Goal: Navigation & Orientation: Find specific page/section

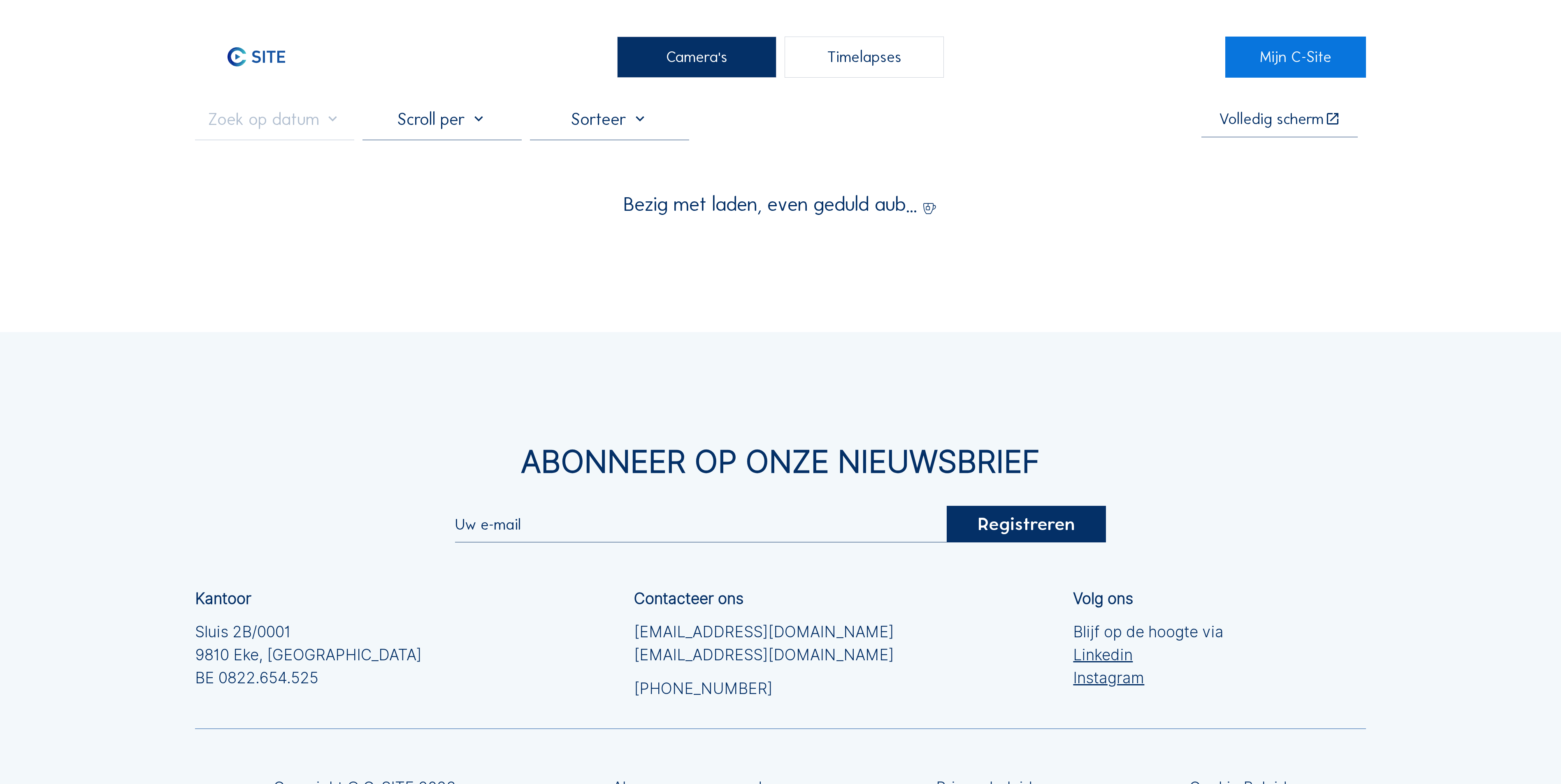
click at [722, 72] on div "Camera's" at bounding box center [696, 57] width 159 height 41
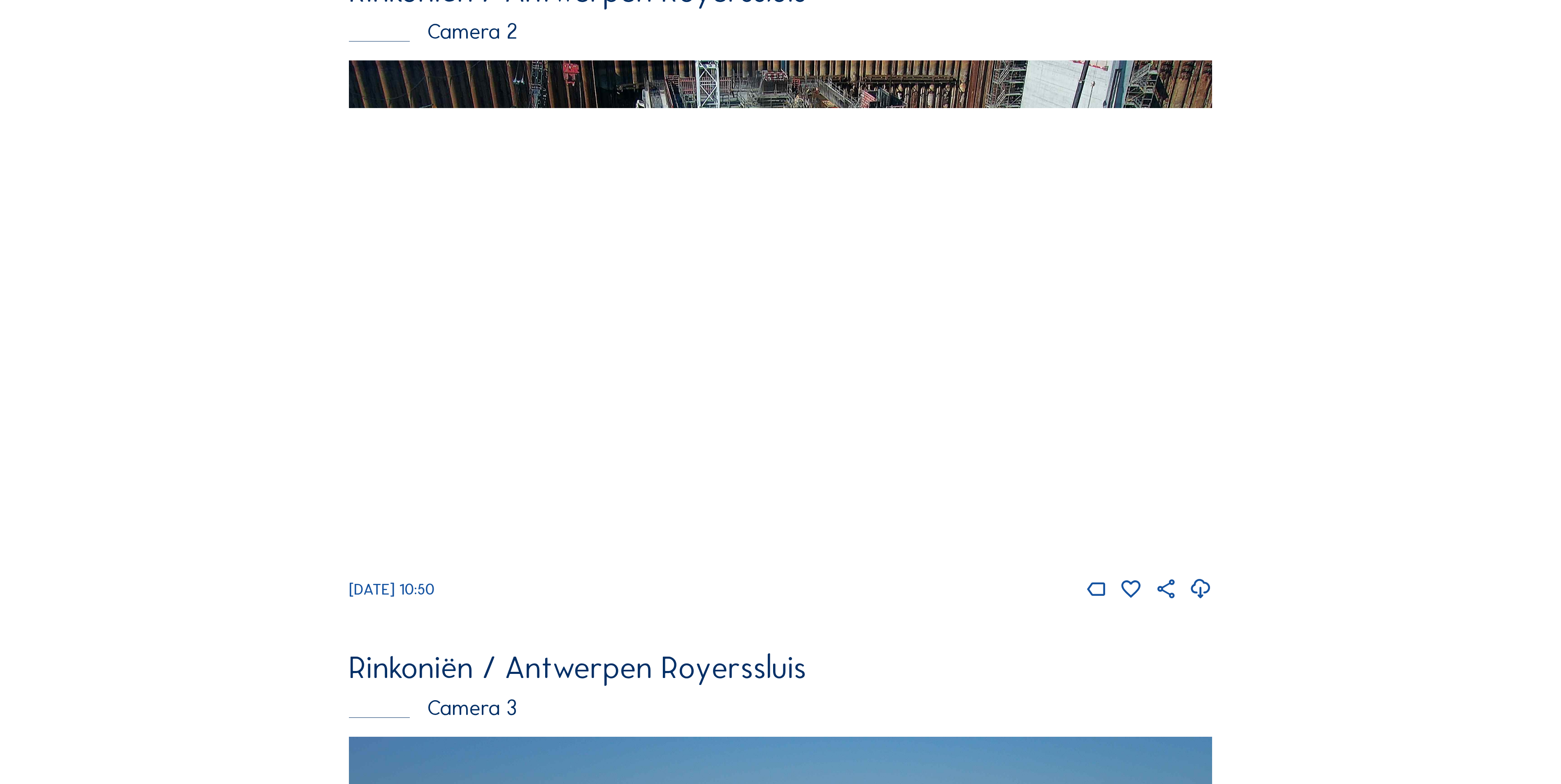
scroll to position [822, 0]
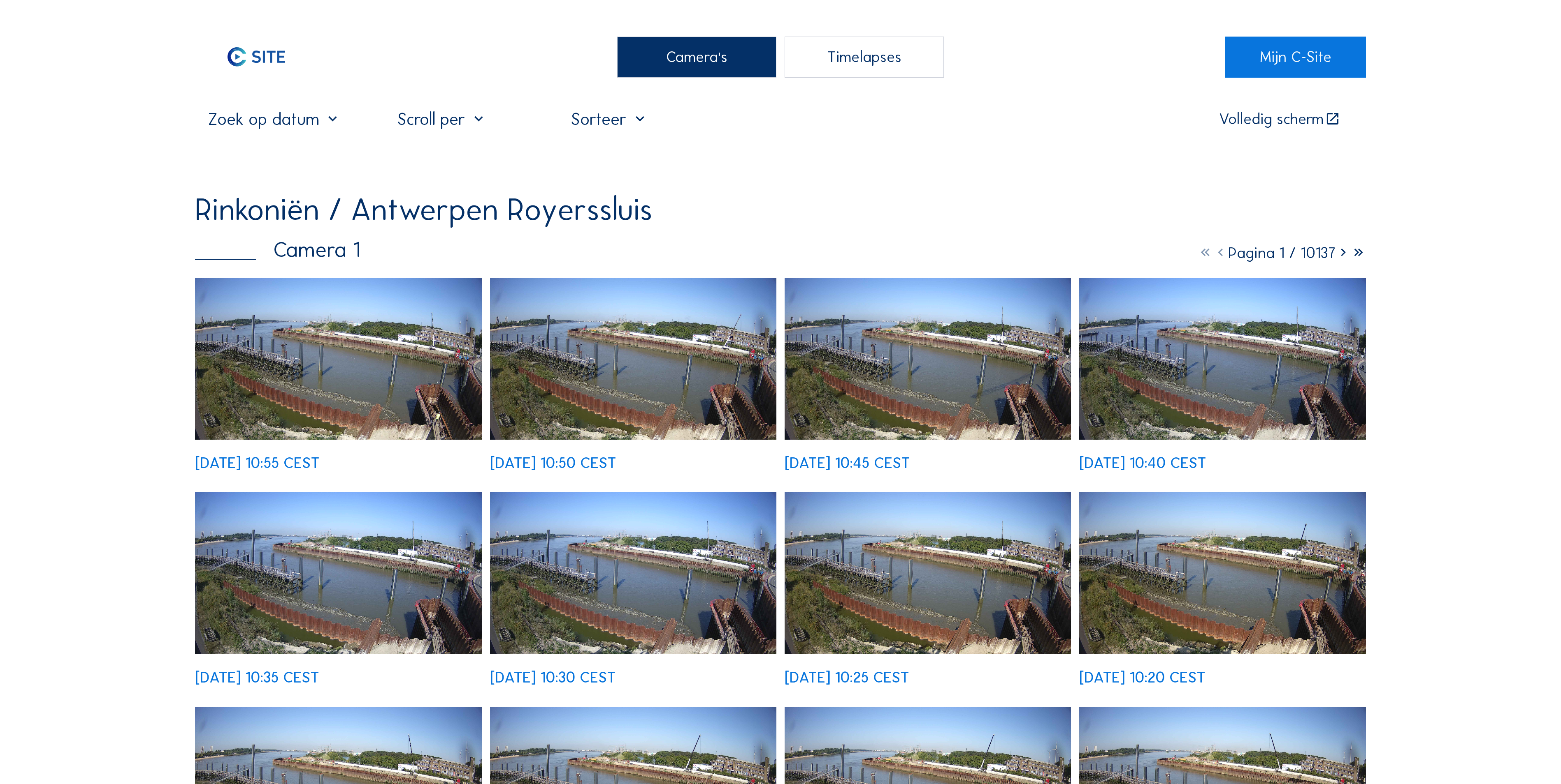
drag, startPoint x: 703, startPoint y: 82, endPoint x: 706, endPoint y: 72, distance: 10.4
click at [707, 69] on div "Camera's" at bounding box center [696, 57] width 159 height 41
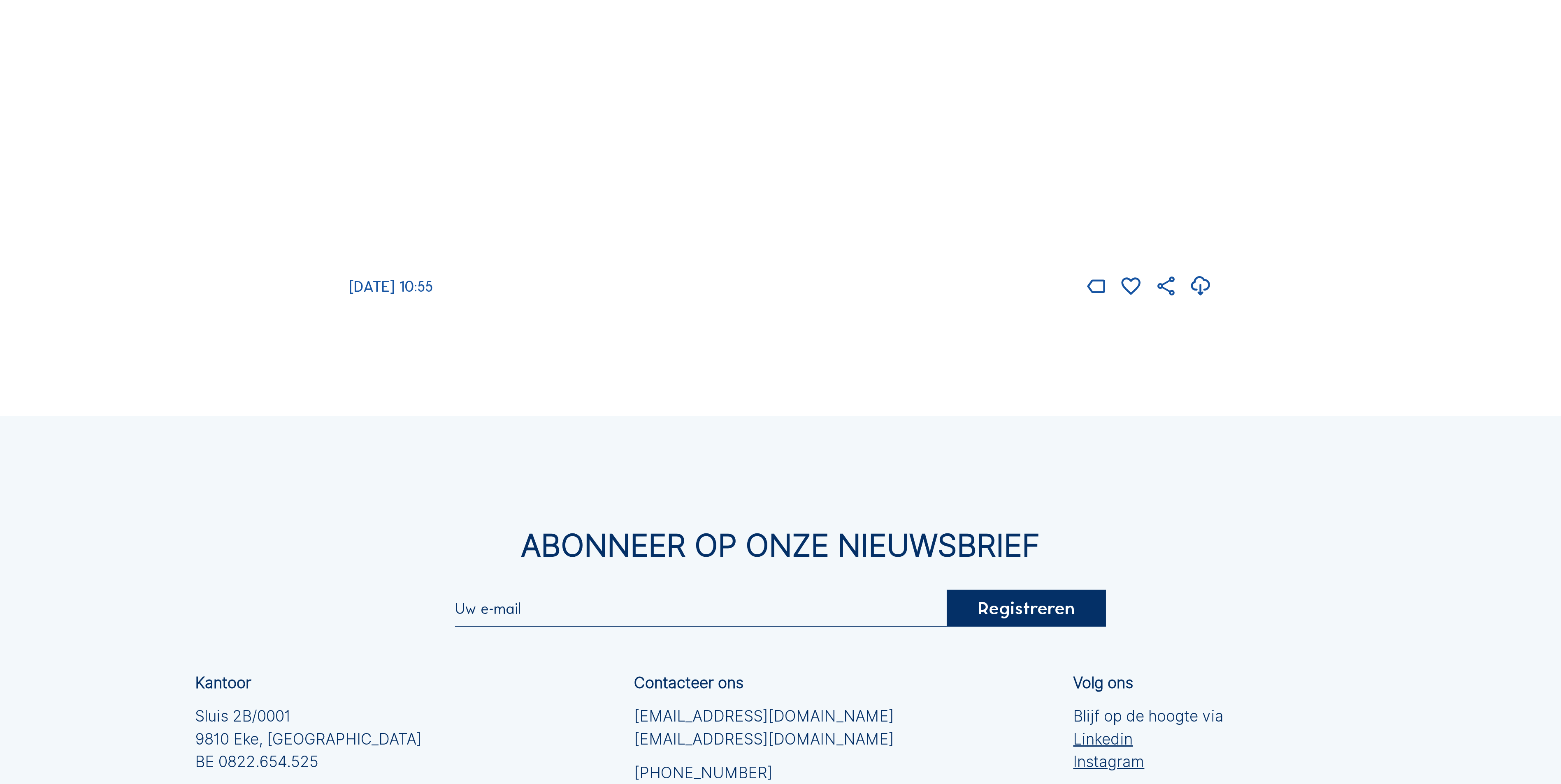
scroll to position [2159, 0]
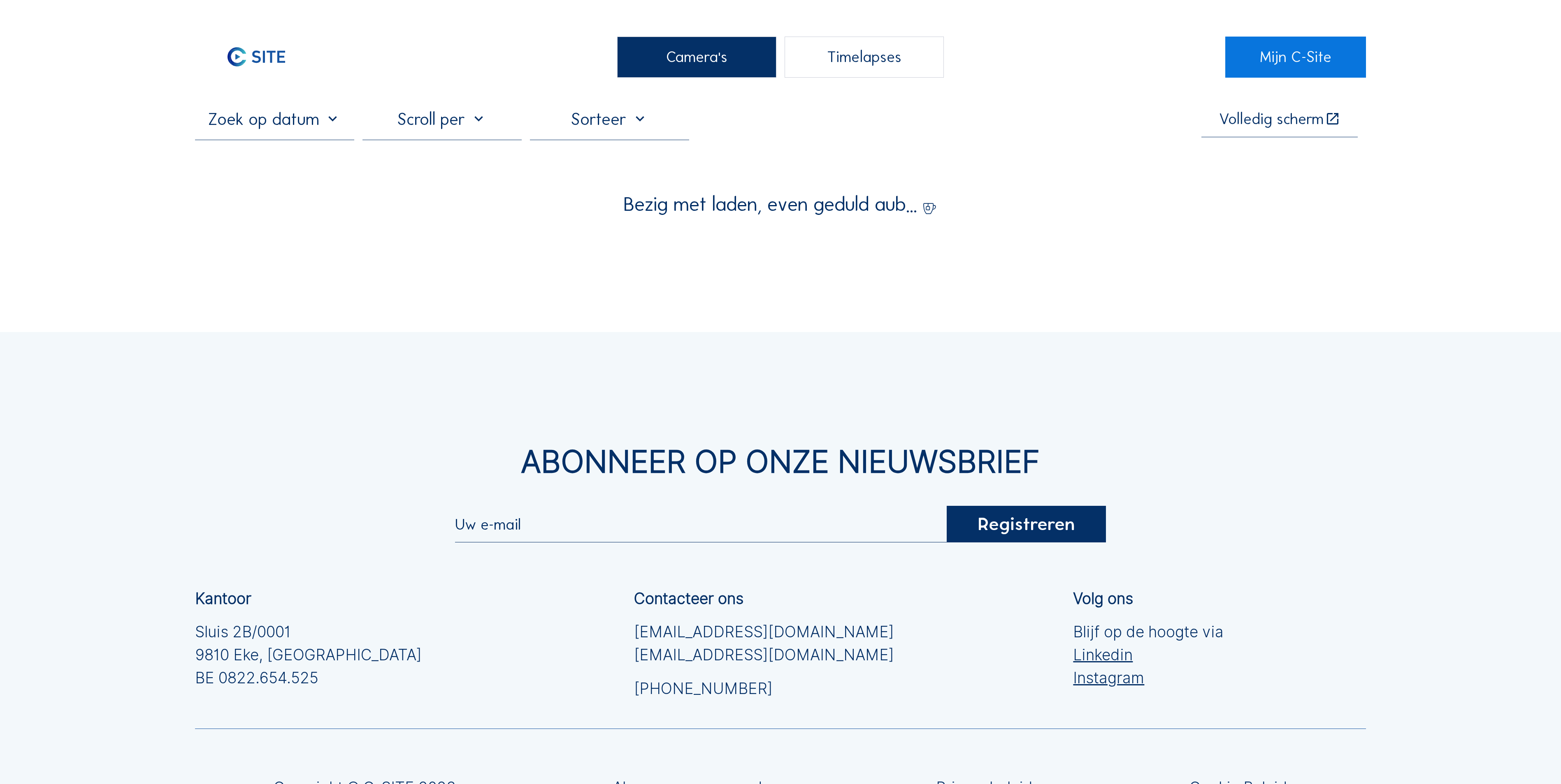
click at [645, 51] on div "Camera's" at bounding box center [696, 57] width 159 height 41
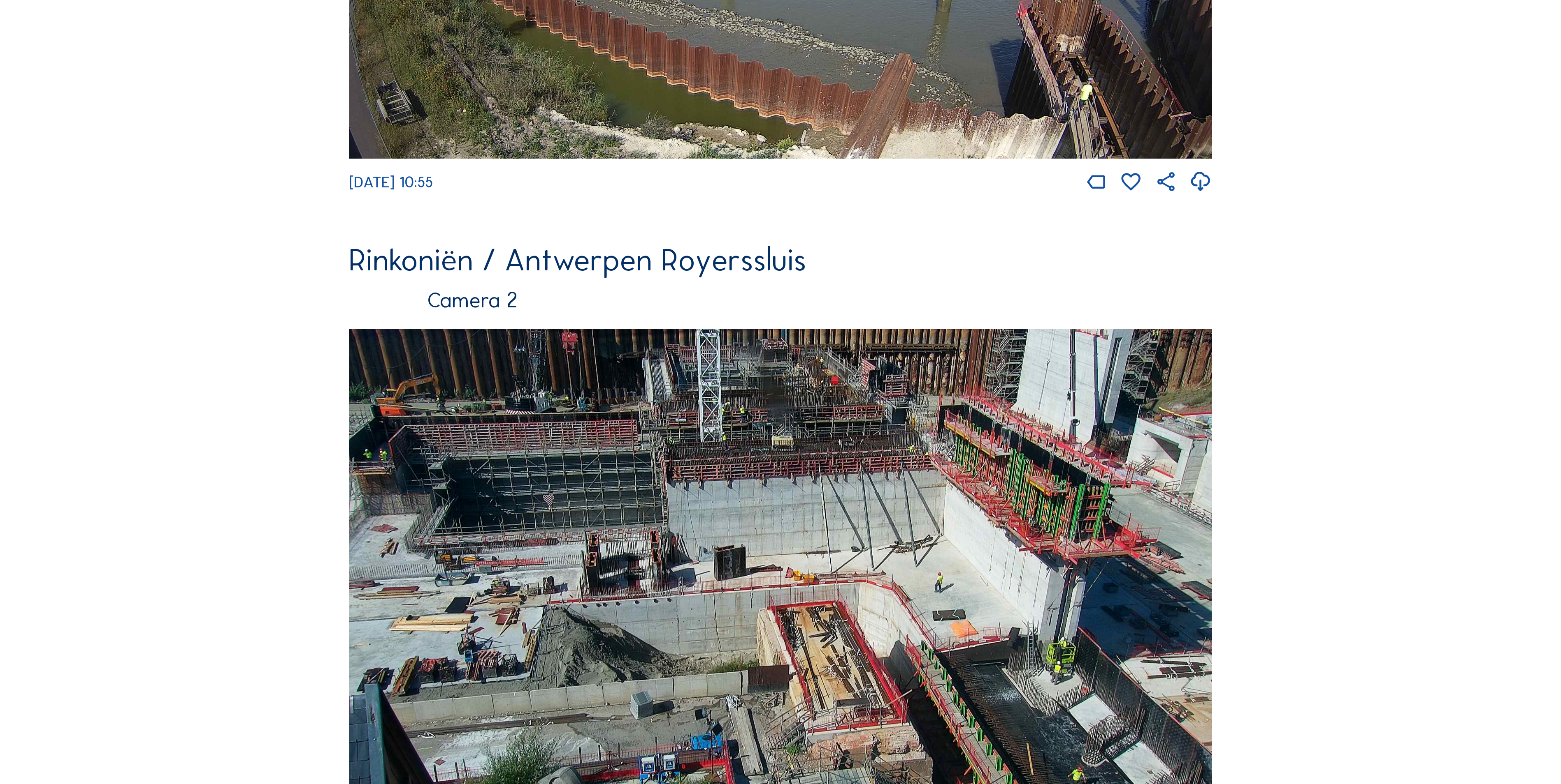
scroll to position [822, 0]
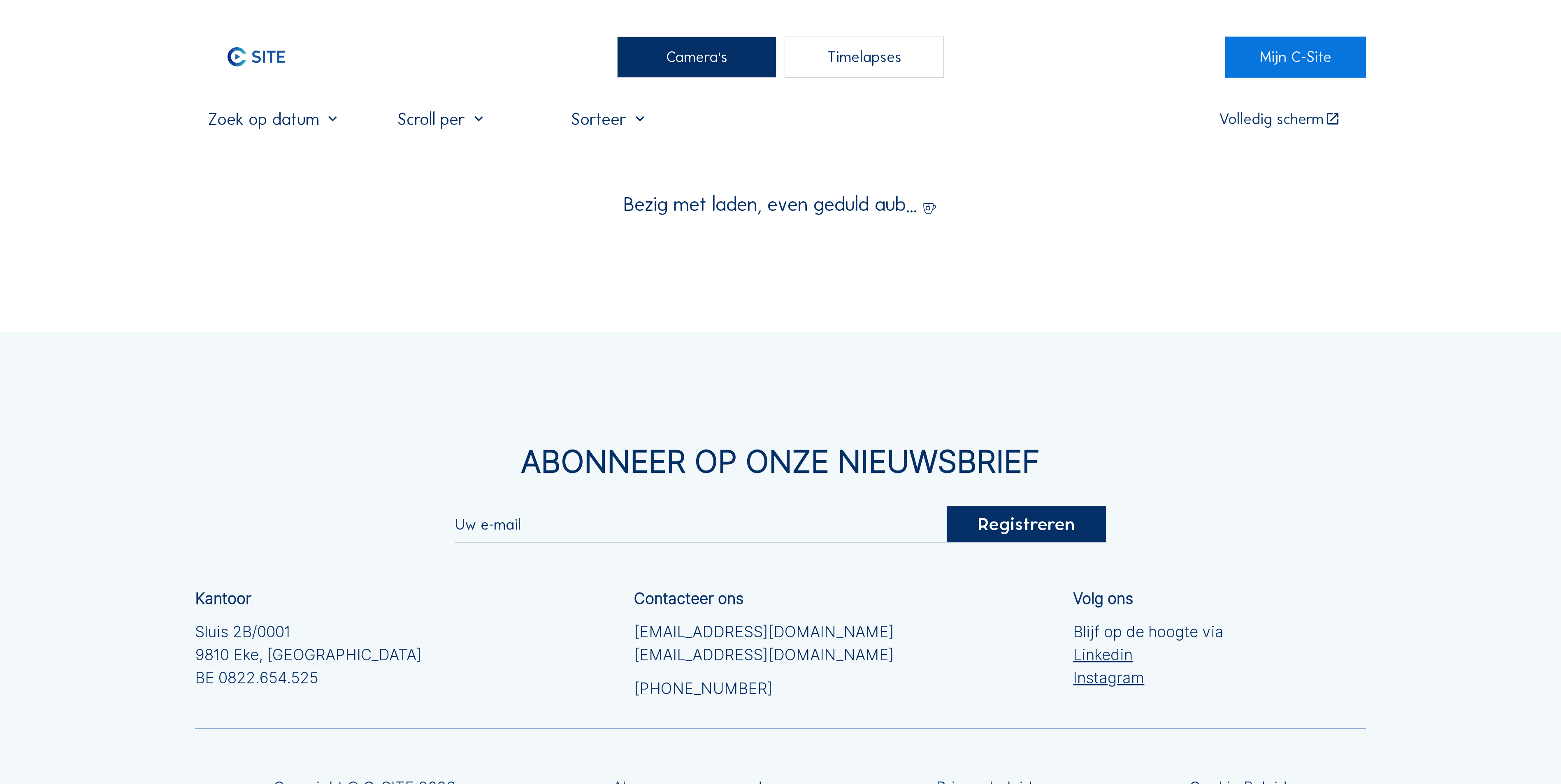
click at [726, 45] on div "Camera's" at bounding box center [696, 57] width 159 height 41
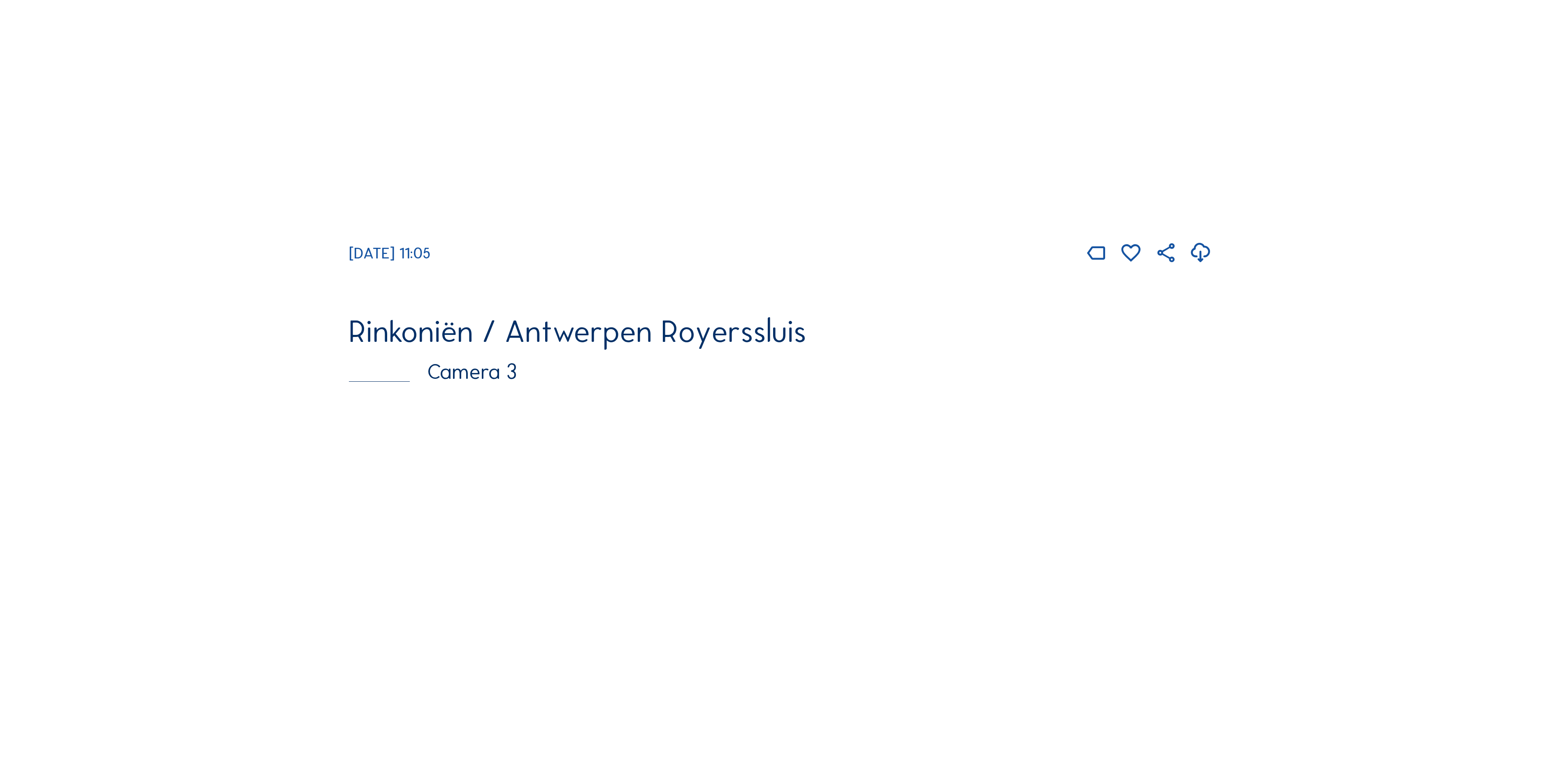
scroll to position [1152, 0]
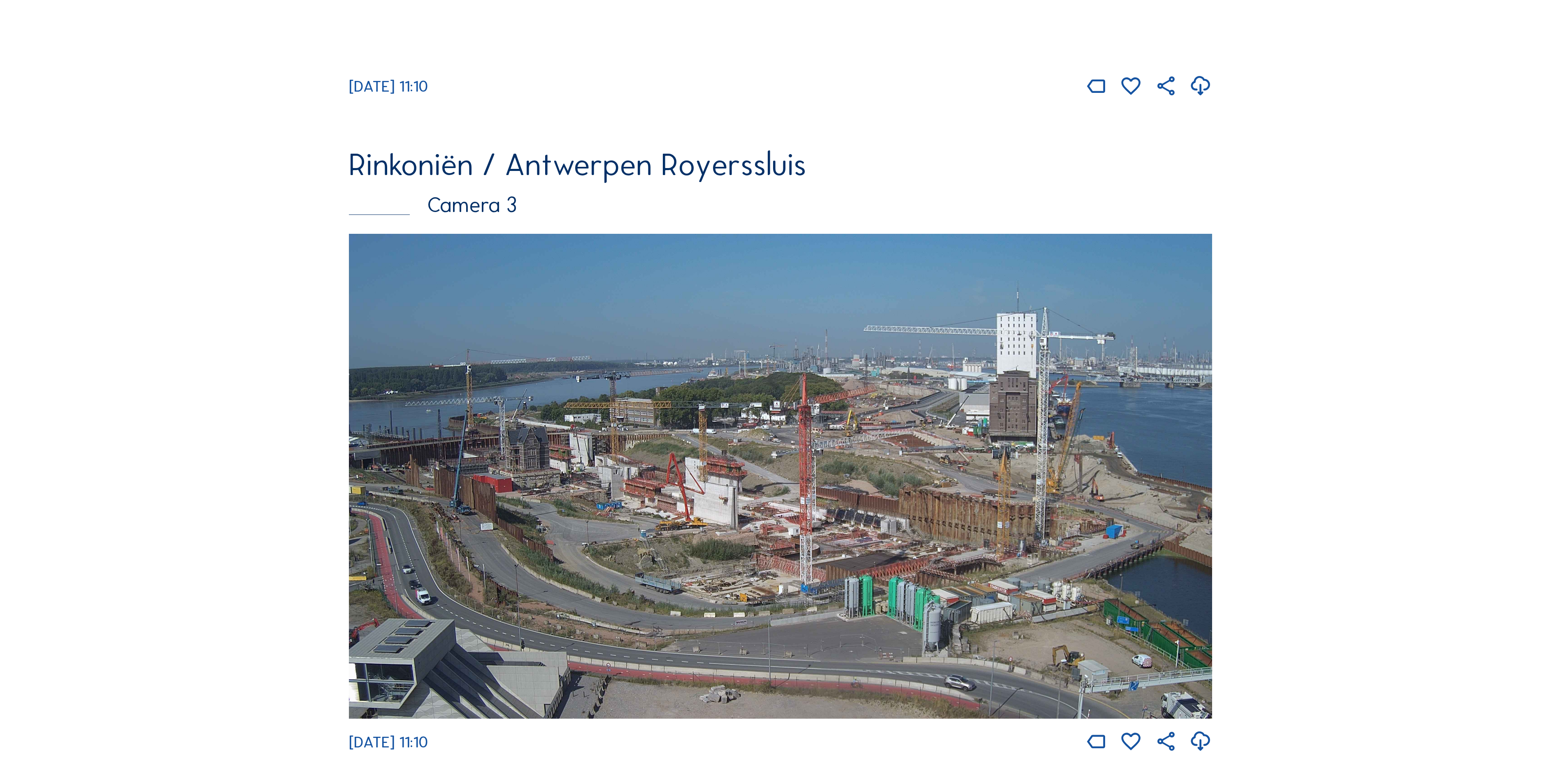
scroll to position [1562, 0]
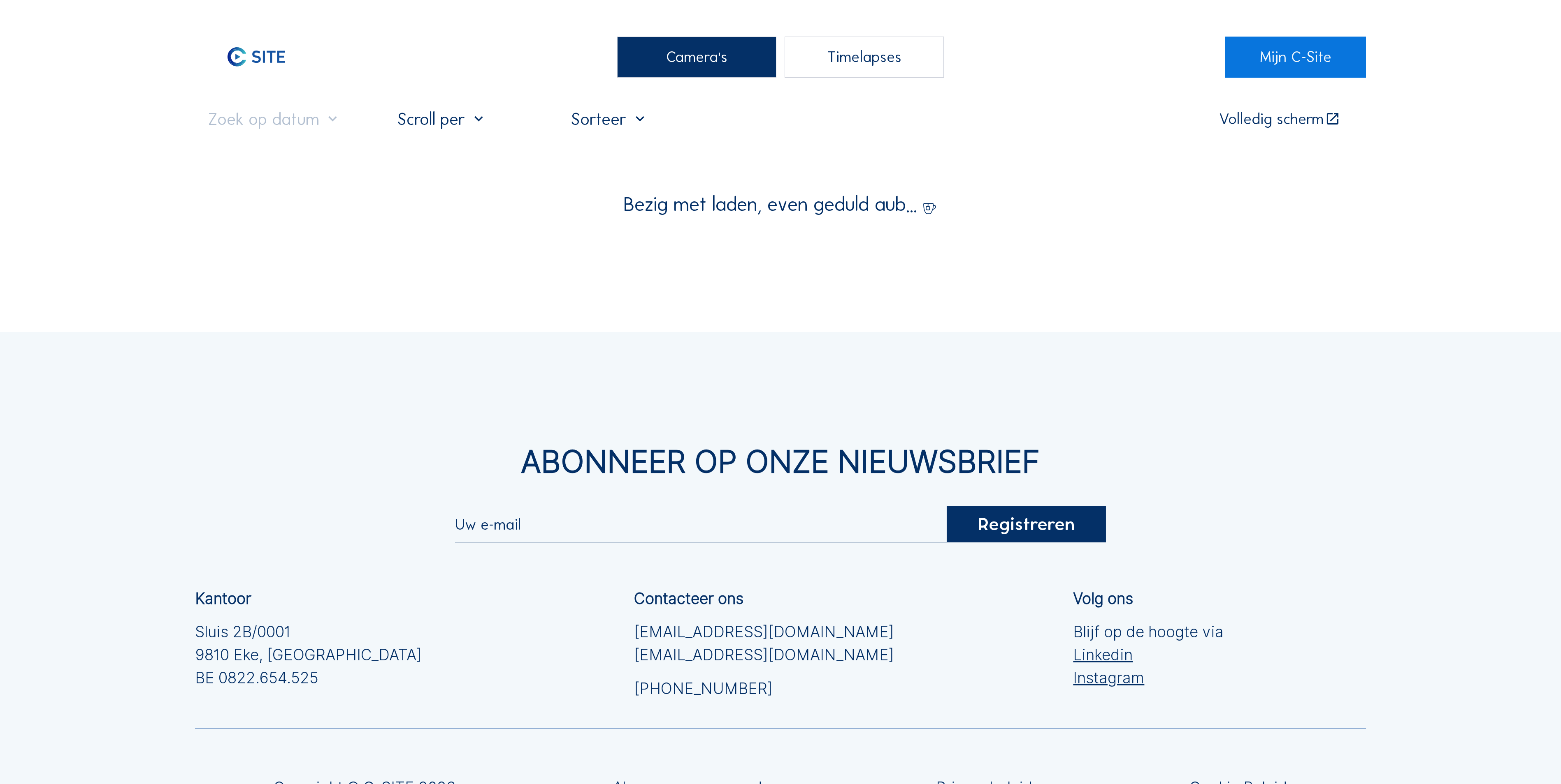
drag, startPoint x: 702, startPoint y: 54, endPoint x: 687, endPoint y: 60, distance: 16.2
click at [700, 55] on div "Camera's" at bounding box center [696, 57] width 159 height 41
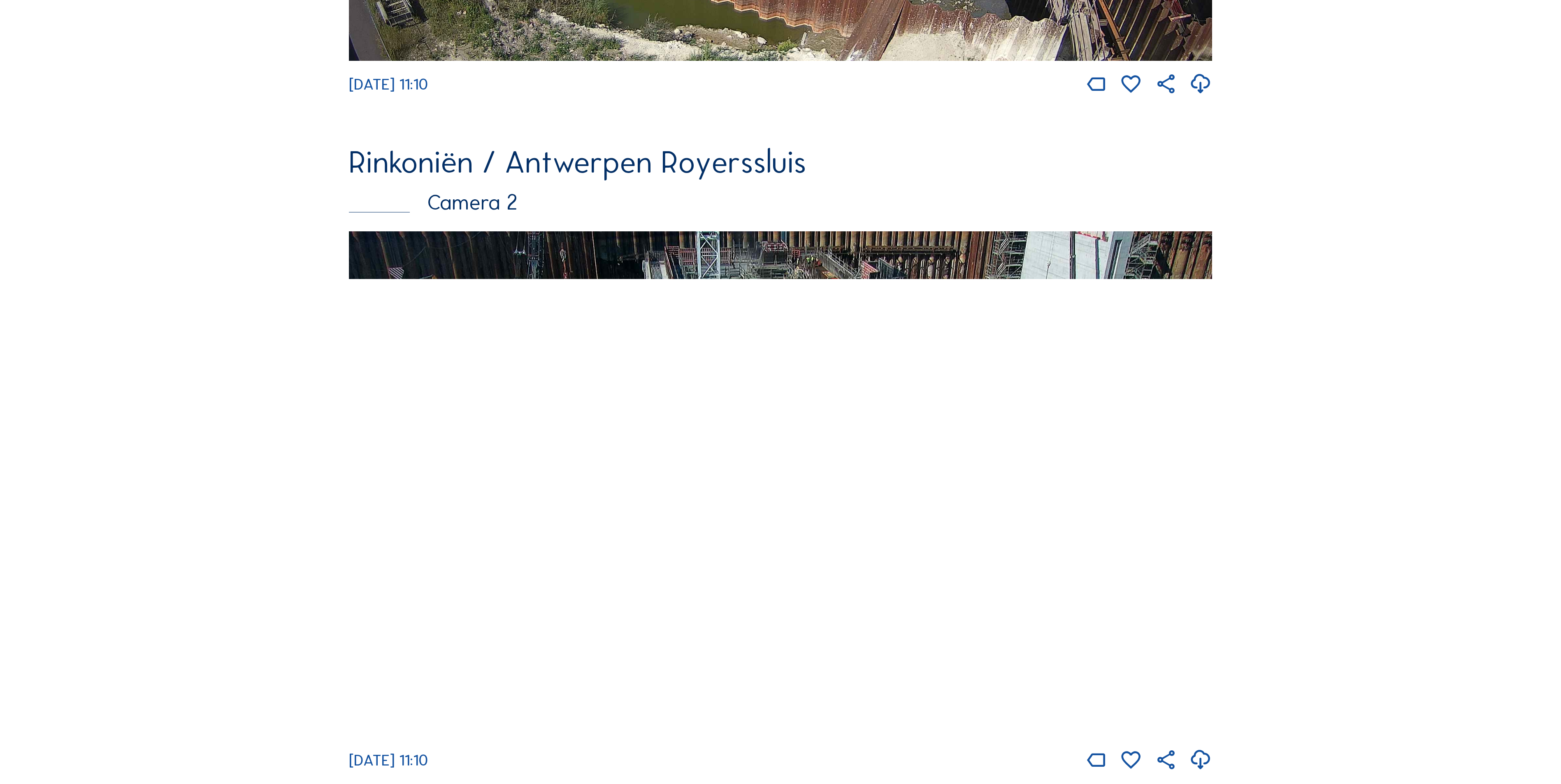
scroll to position [822, 0]
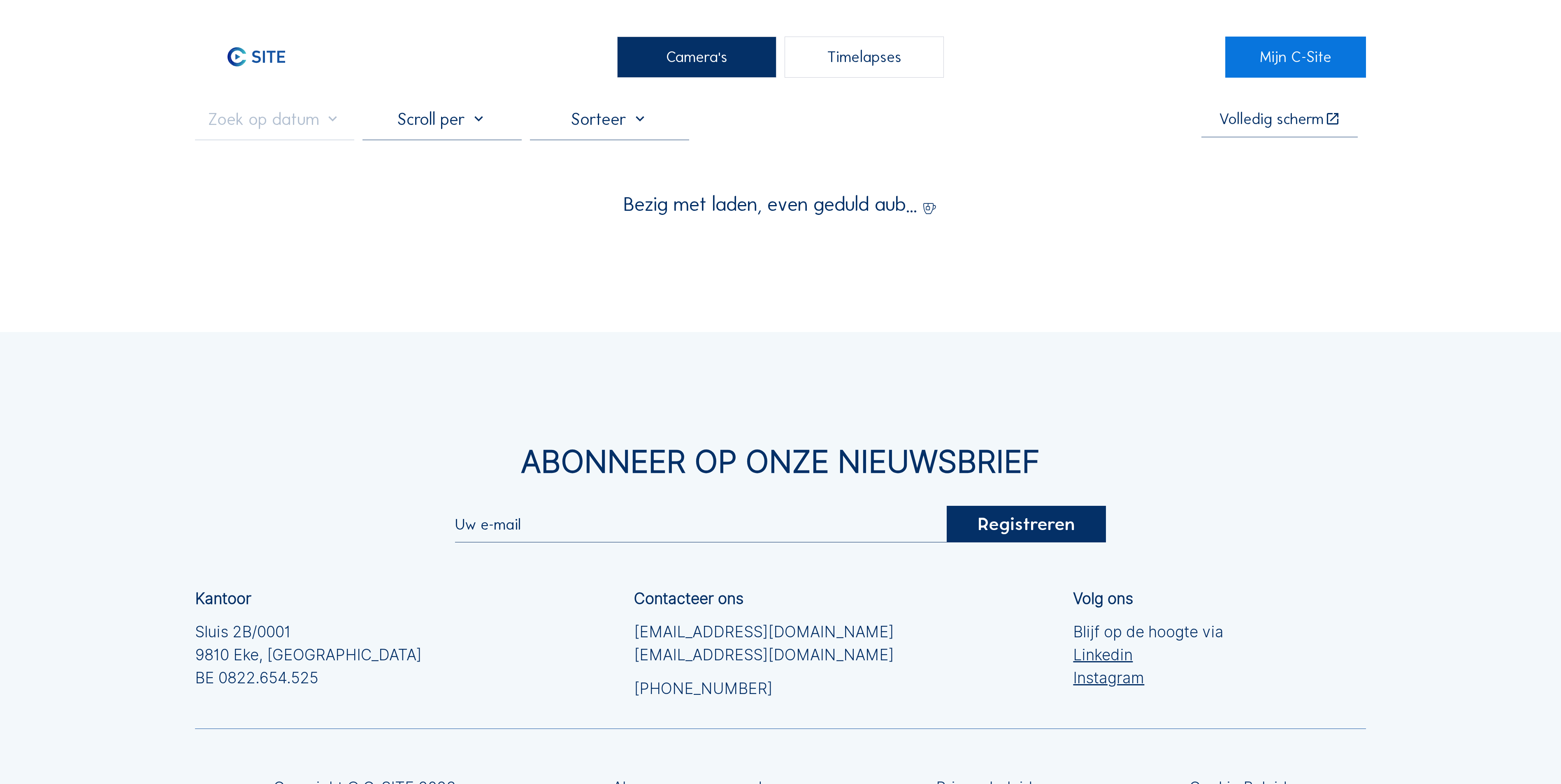
click at [691, 47] on div "Camera's" at bounding box center [696, 57] width 159 height 41
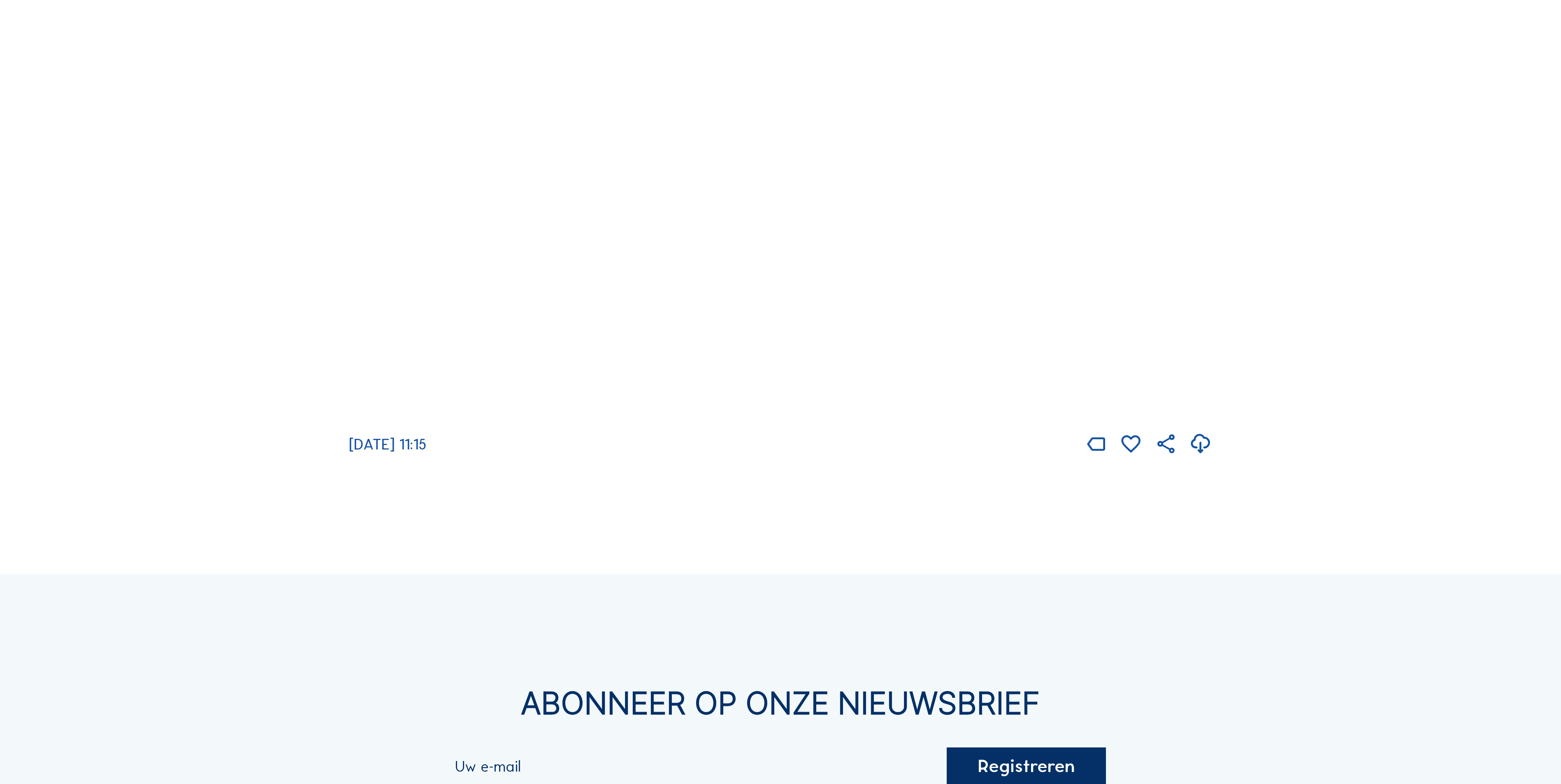
scroll to position [2302, 0]
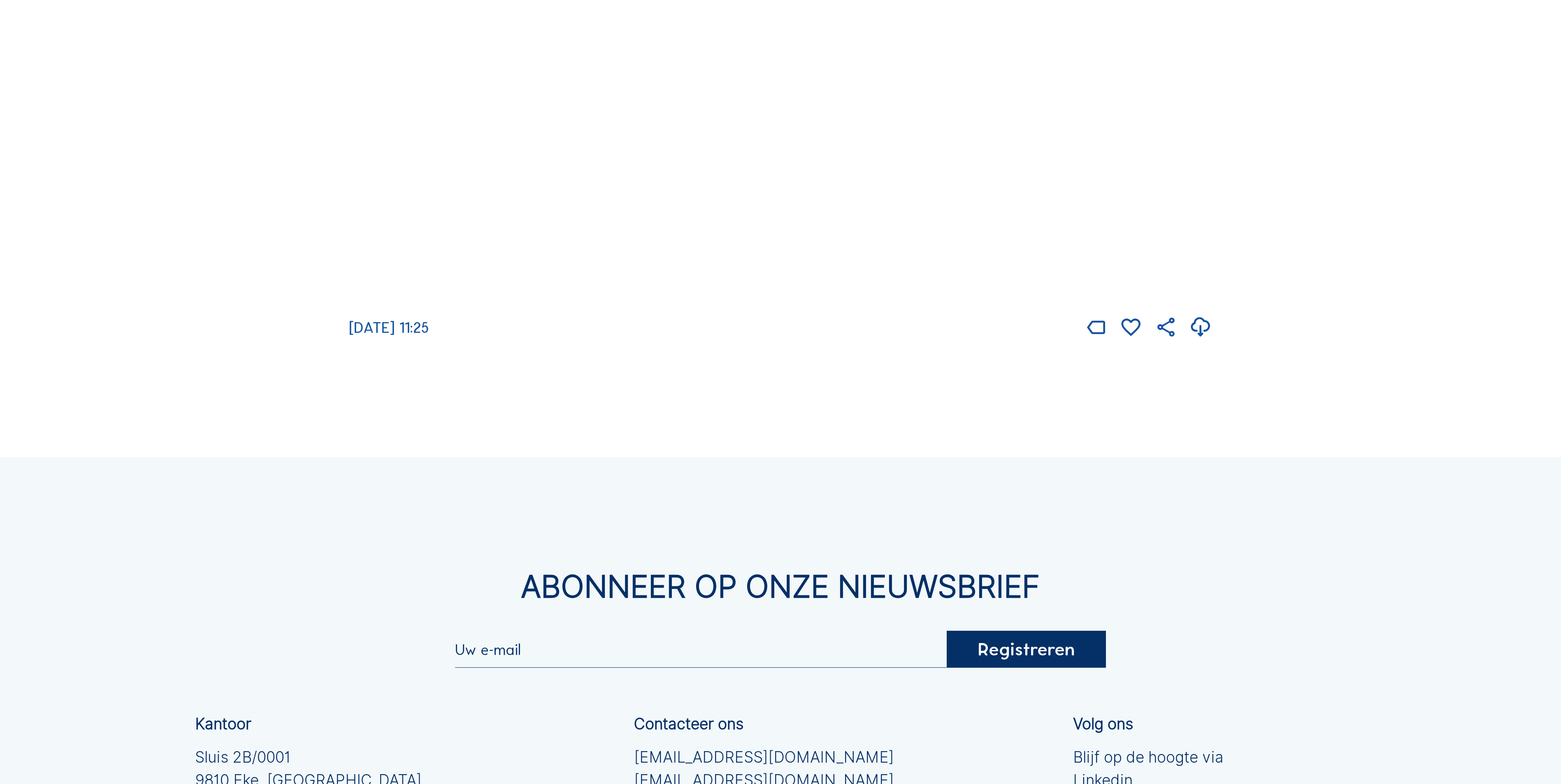
scroll to position [2138, 0]
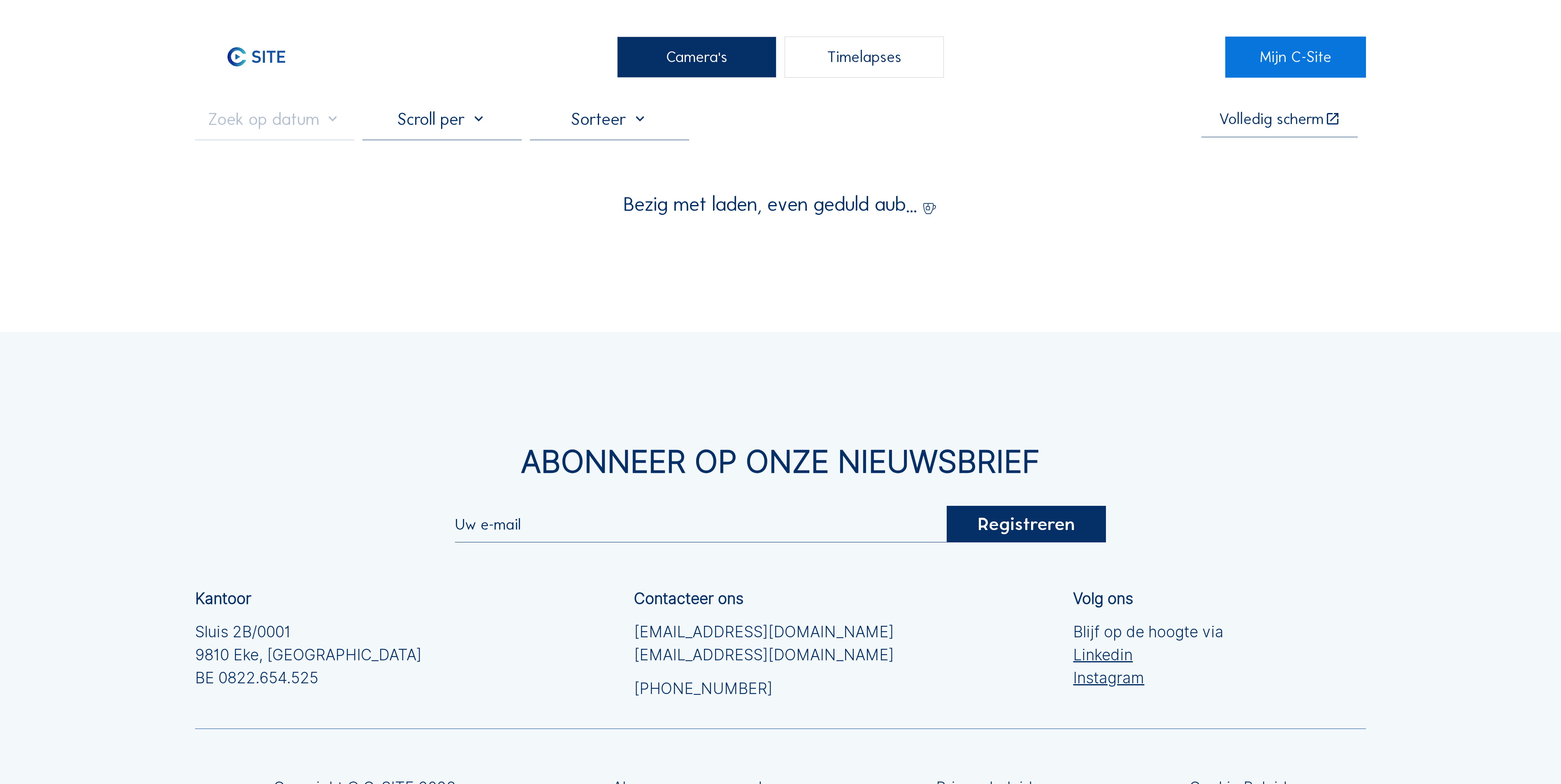
click at [716, 39] on div "Camera's" at bounding box center [696, 57] width 159 height 41
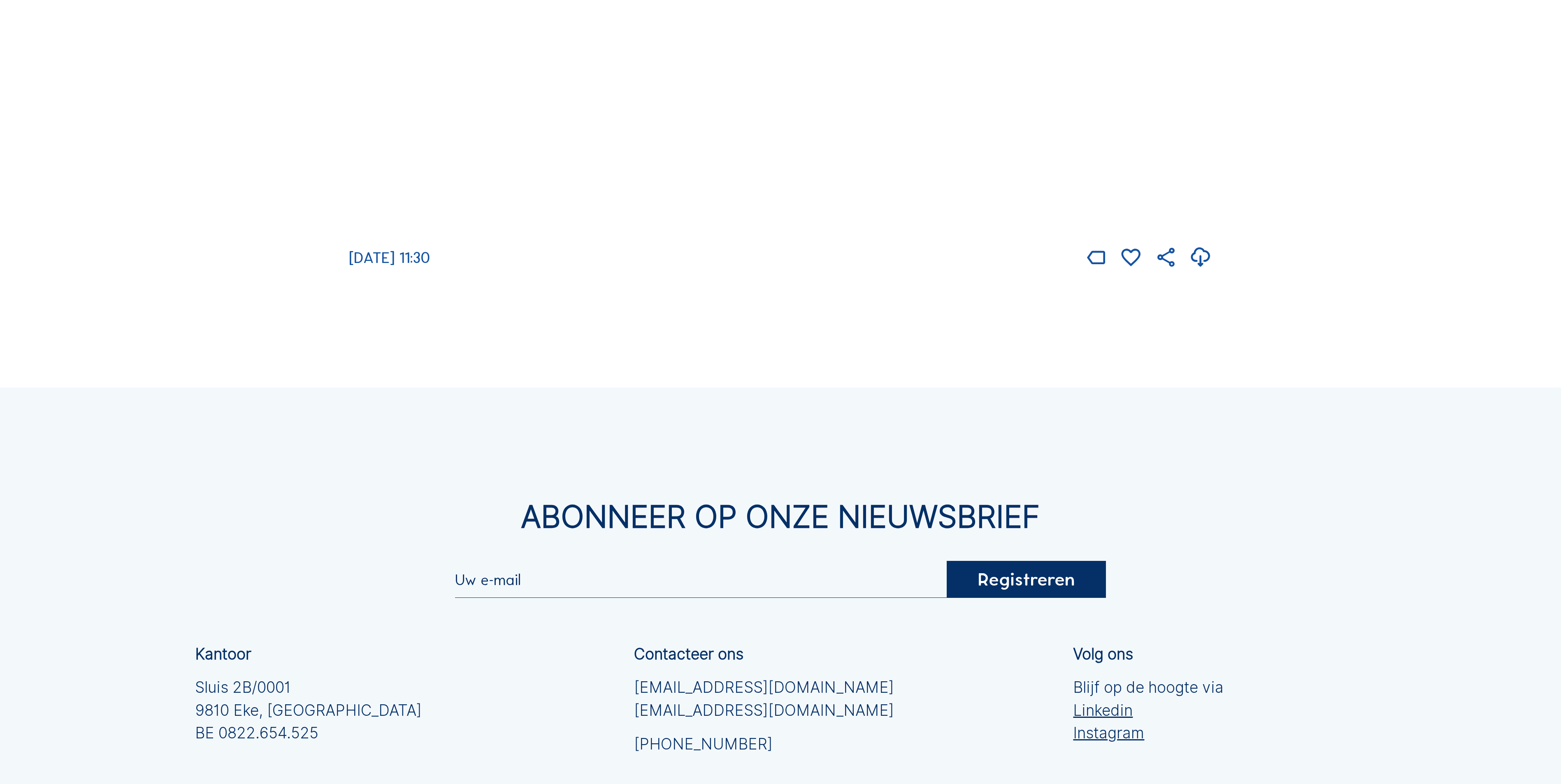
scroll to position [2549, 0]
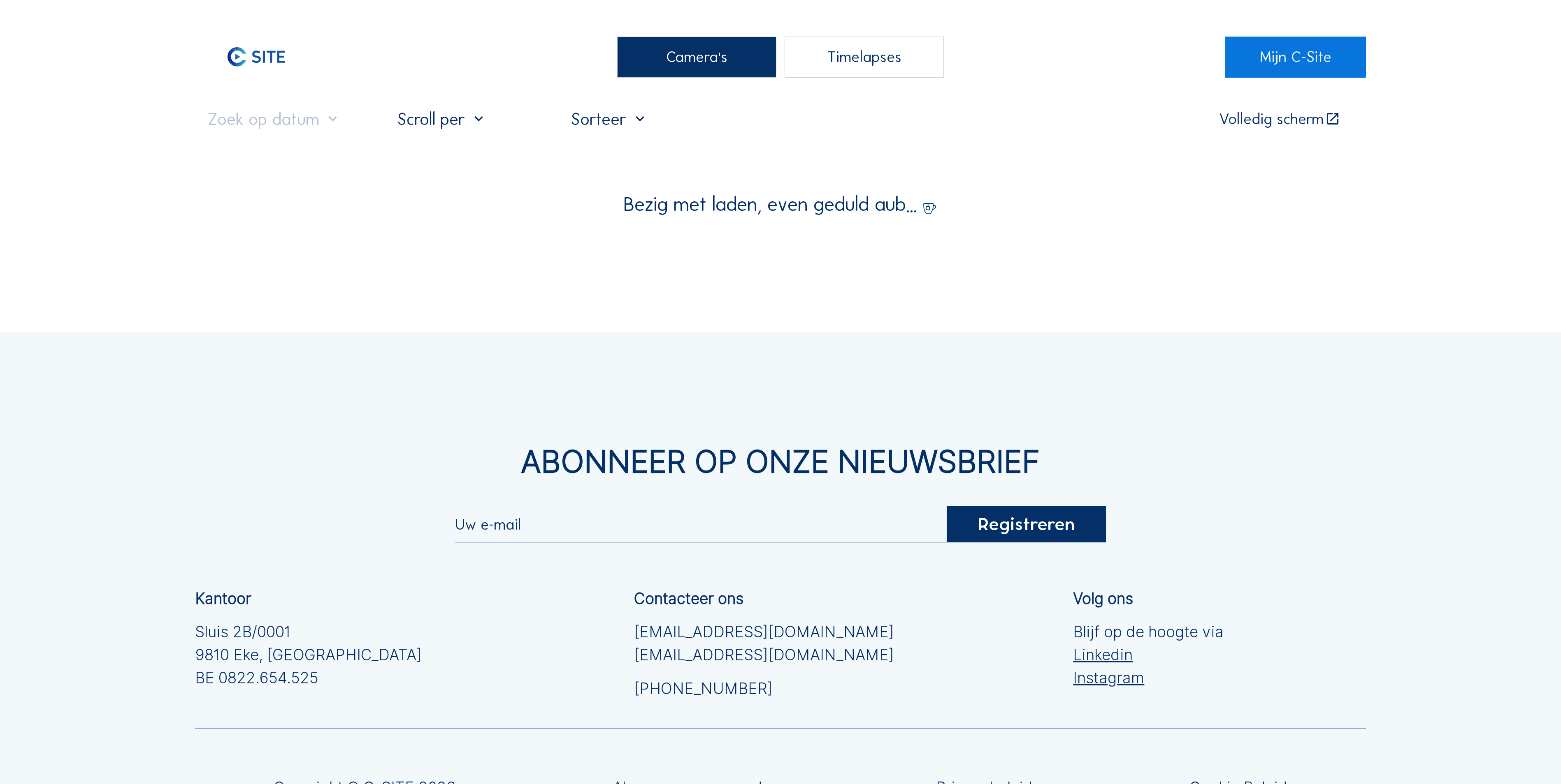
click at [678, 59] on div "Camera's" at bounding box center [696, 57] width 159 height 41
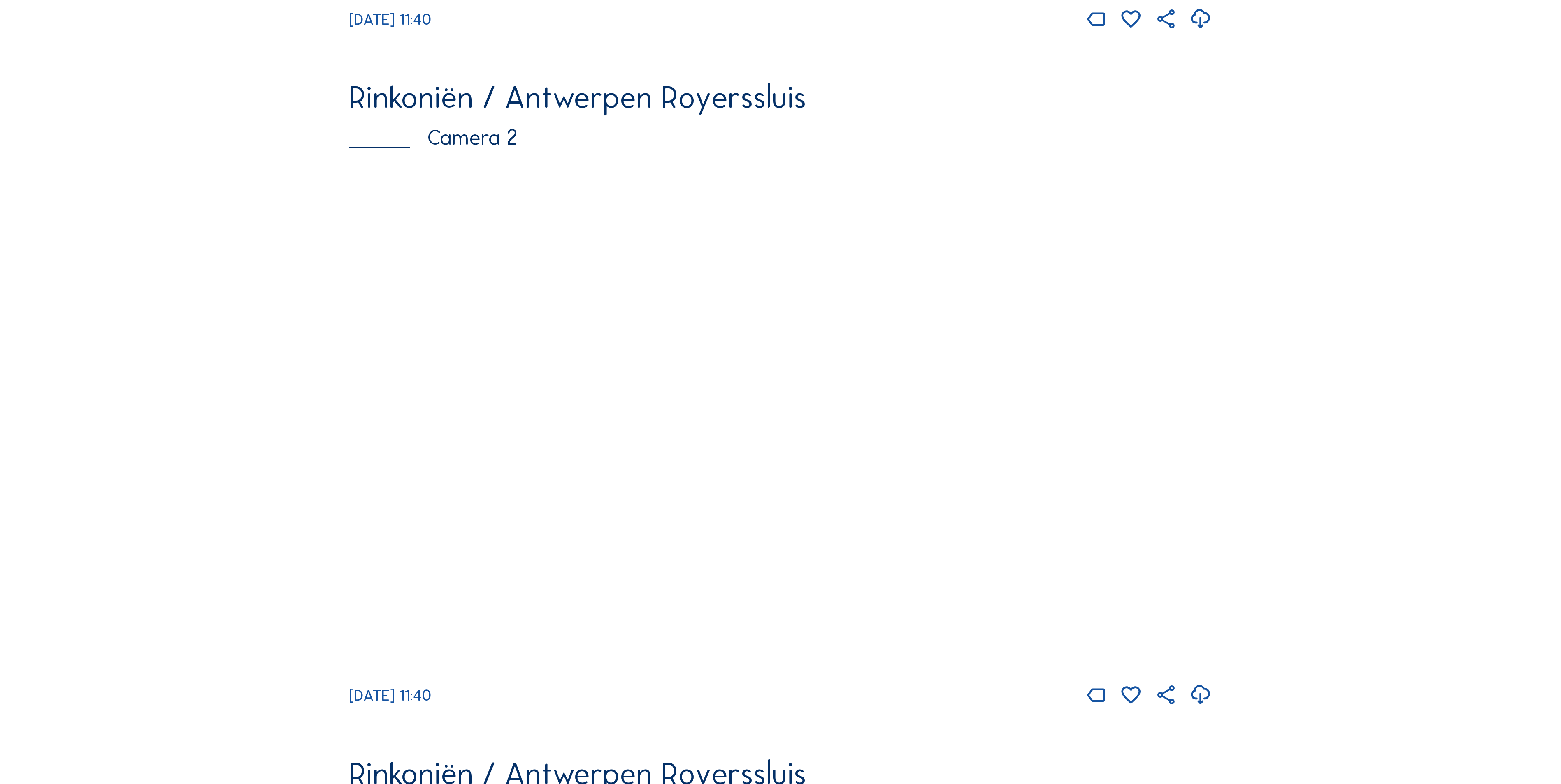
scroll to position [740, 0]
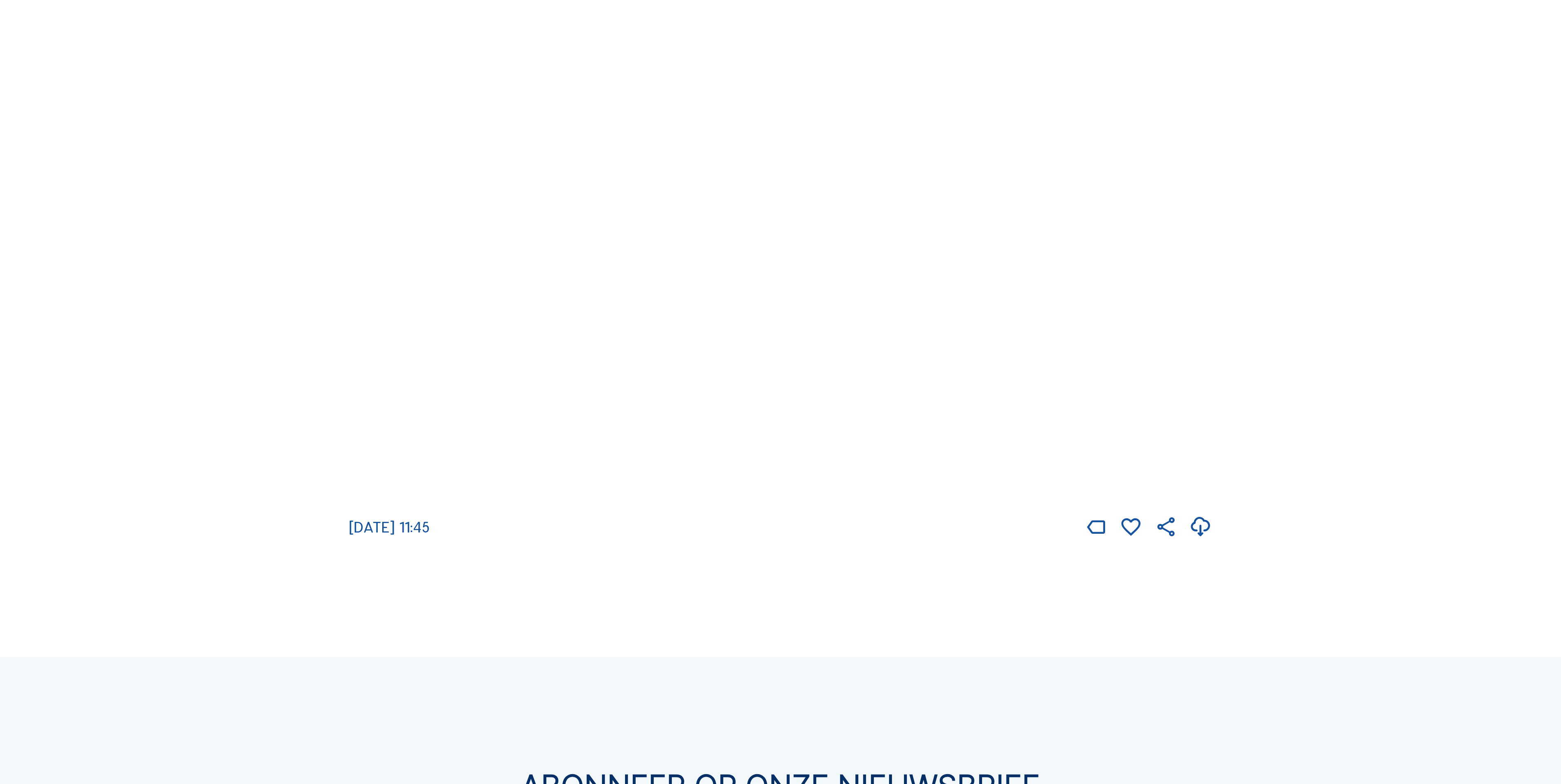
scroll to position [2220, 0]
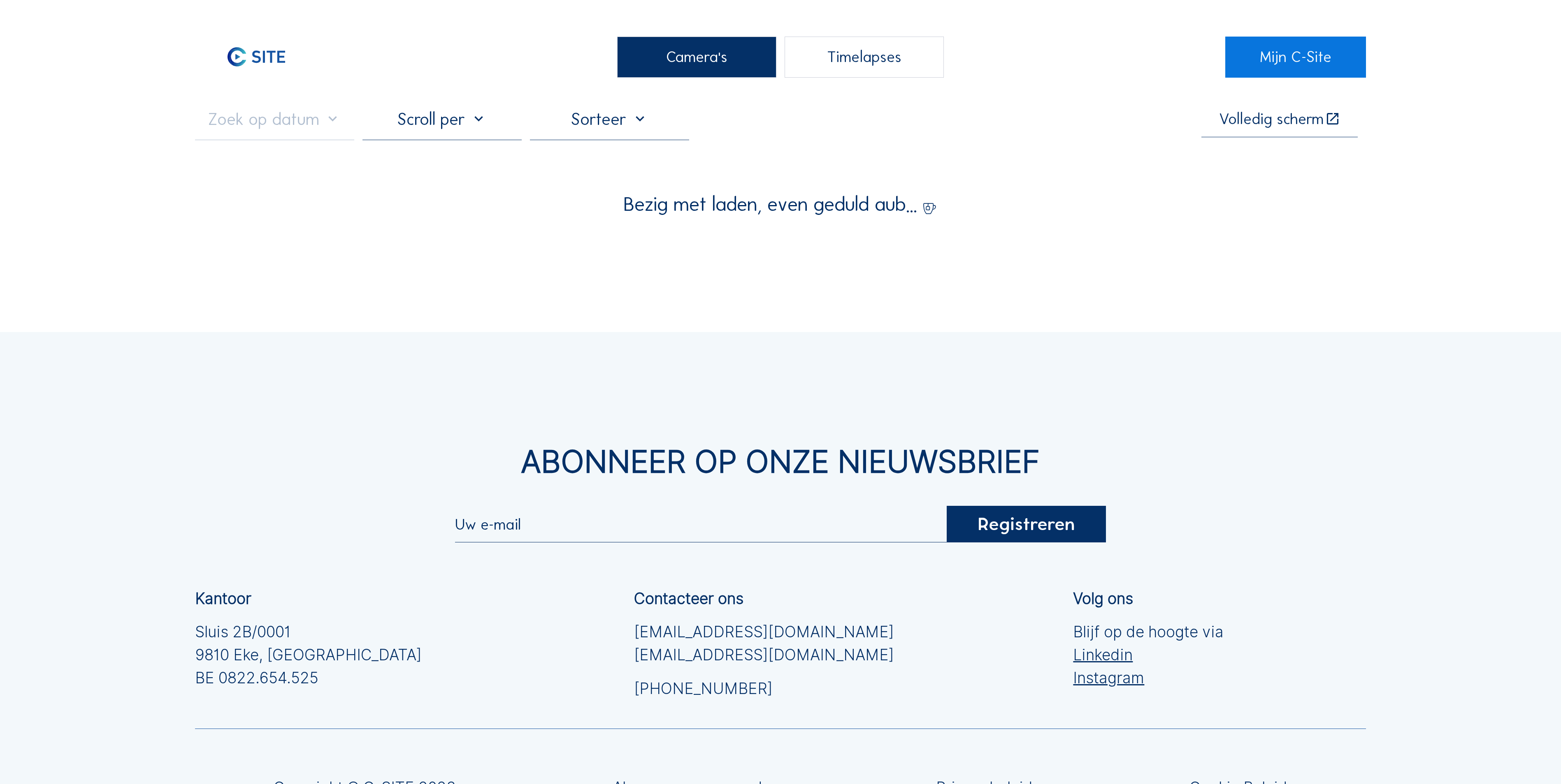
click at [737, 59] on div "Camera's" at bounding box center [696, 57] width 159 height 41
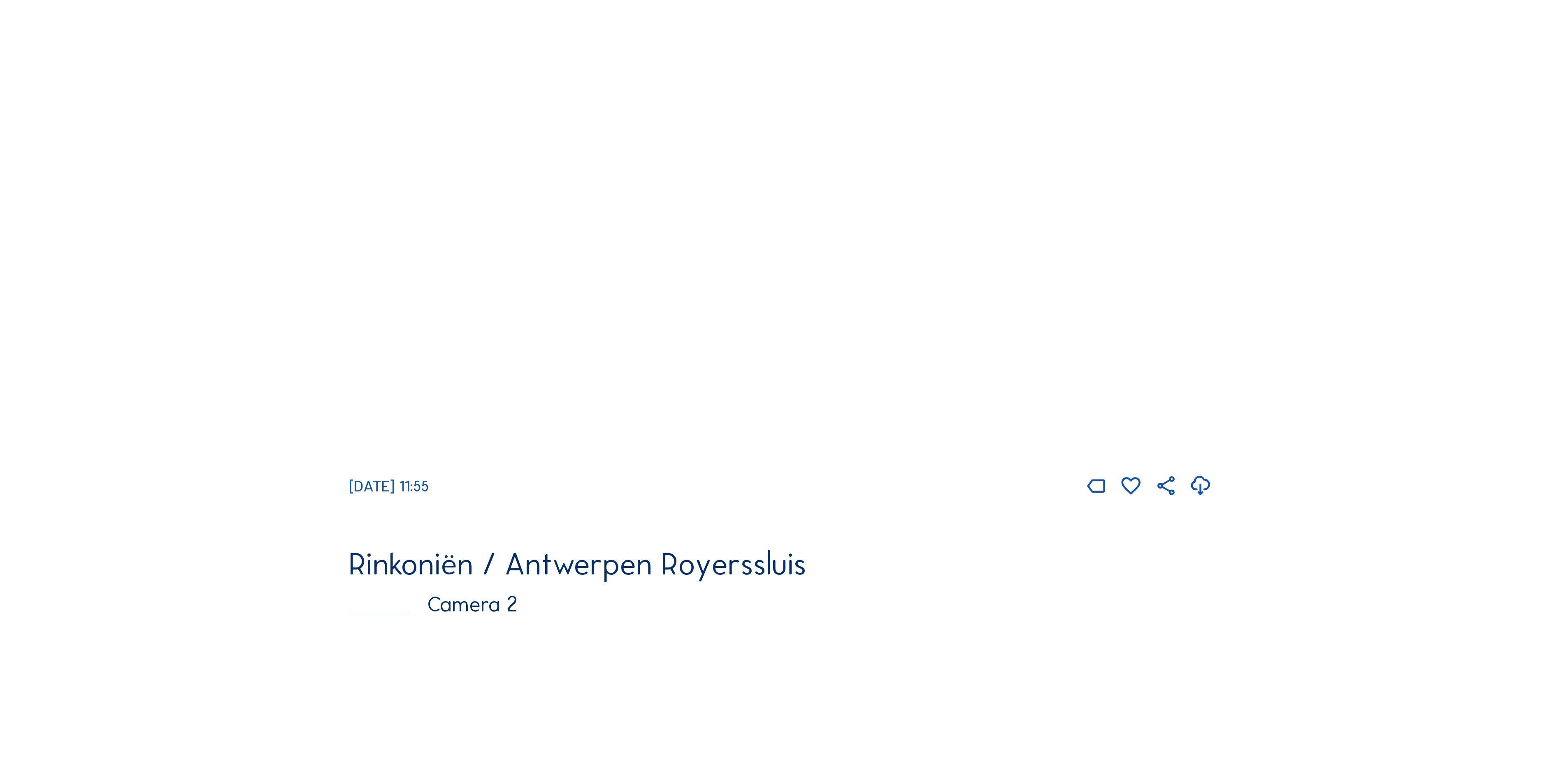
scroll to position [740, 0]
